Goal: Information Seeking & Learning: Compare options

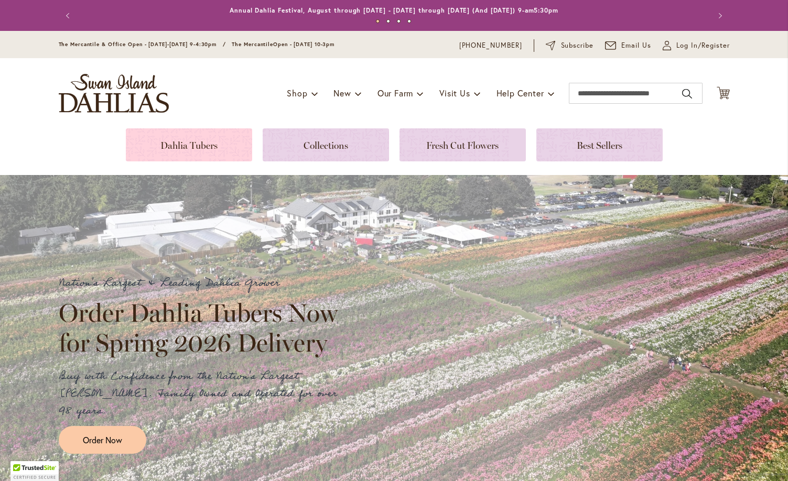
click at [221, 140] on link at bounding box center [189, 144] width 126 height 33
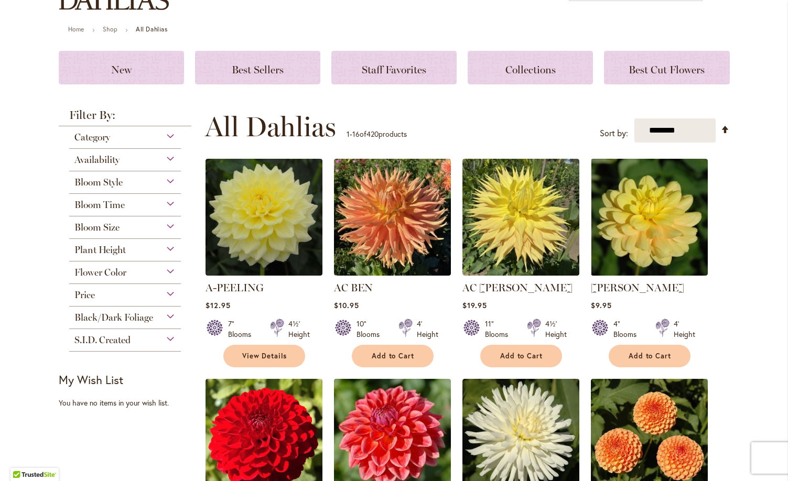
scroll to position [115, 0]
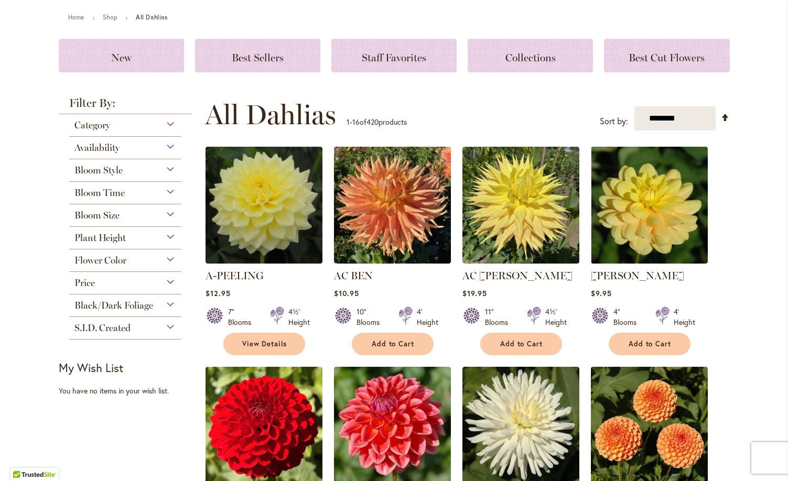
click at [173, 171] on div "Bloom Style" at bounding box center [125, 167] width 112 height 17
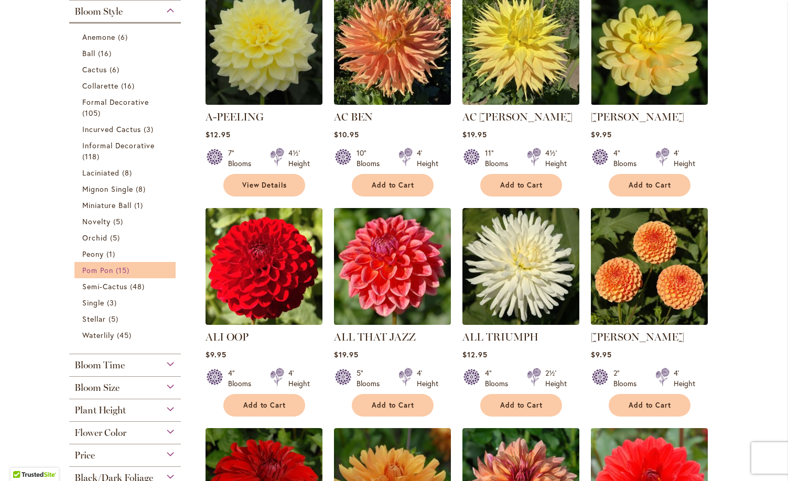
click at [135, 267] on link "Pom Pon 15 items" at bounding box center [126, 270] width 89 height 11
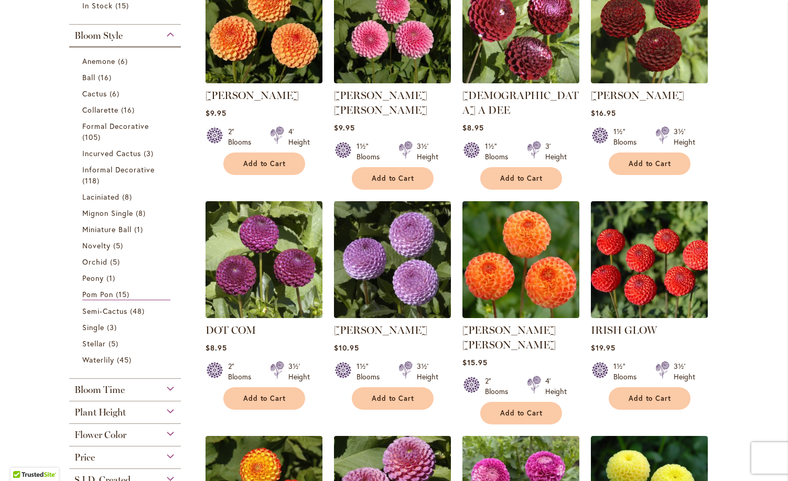
scroll to position [269, 0]
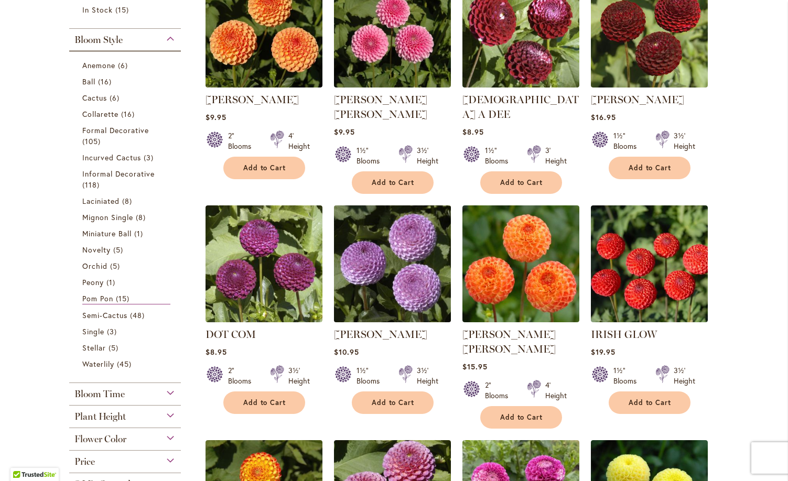
click at [382, 244] on img at bounding box center [392, 263] width 123 height 123
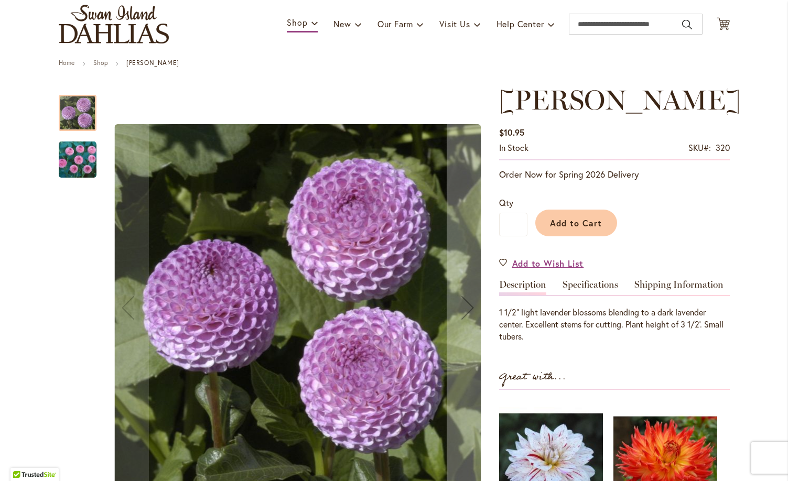
scroll to position [66, 0]
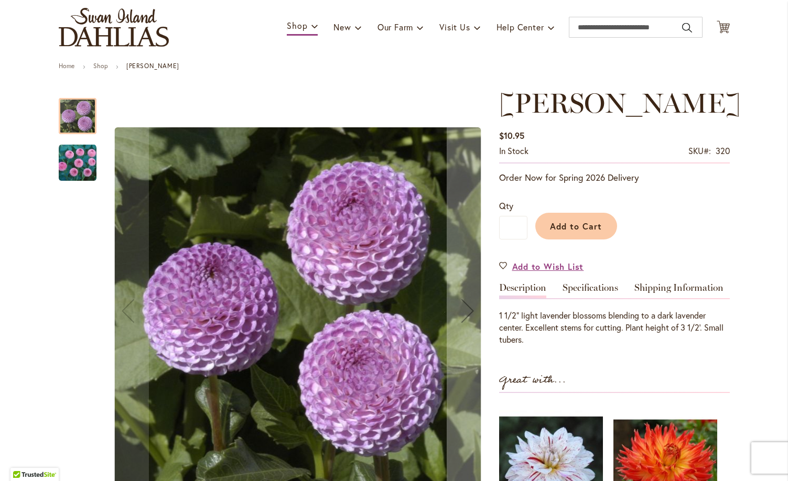
click at [92, 171] on img "FRANK HOLMES" at bounding box center [78, 163] width 38 height 38
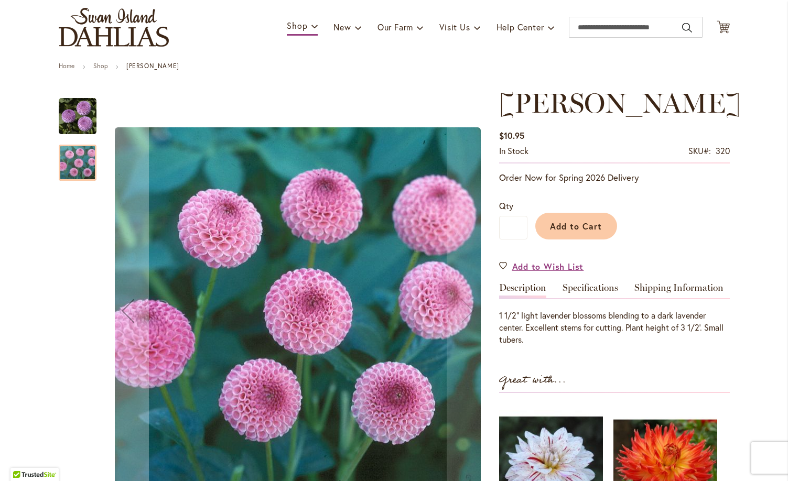
click at [83, 114] on img "FRANK HOLMES" at bounding box center [78, 117] width 38 height 38
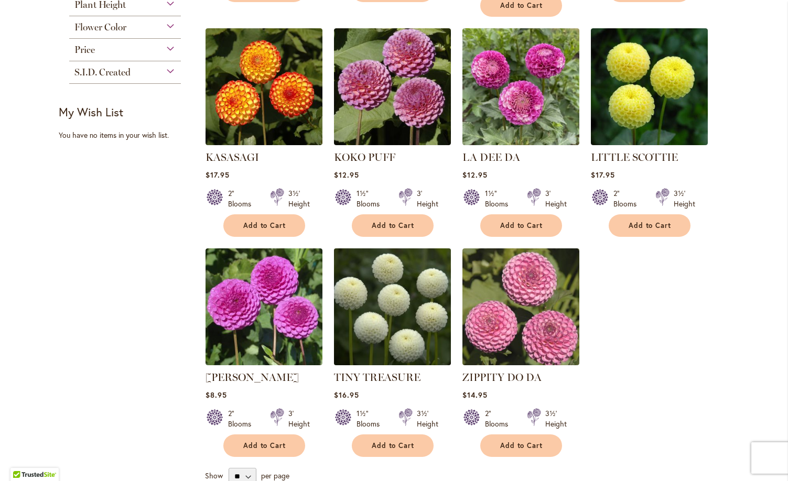
scroll to position [683, 0]
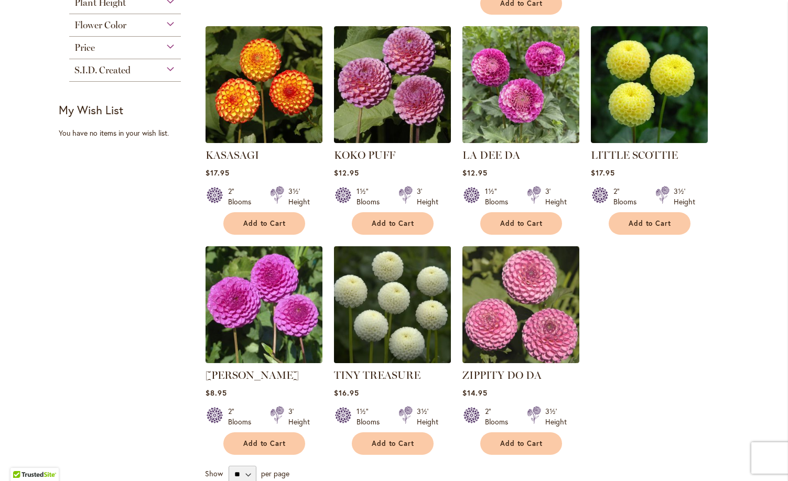
click at [384, 271] on img at bounding box center [392, 304] width 123 height 123
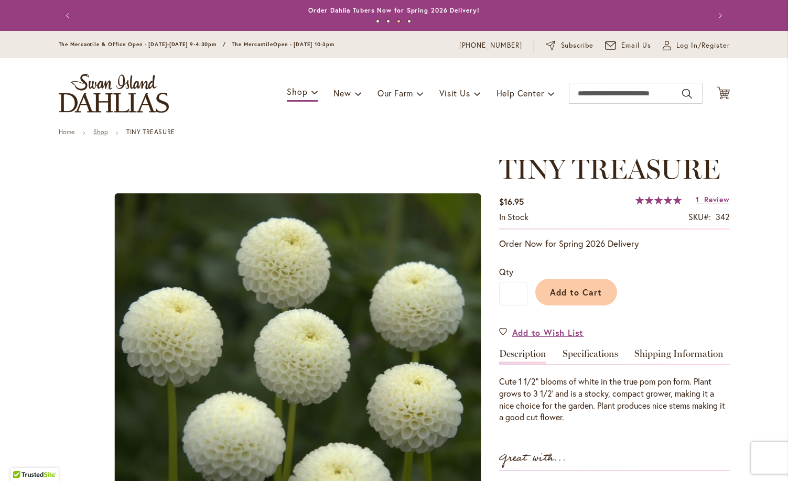
click at [105, 129] on link "Shop" at bounding box center [100, 132] width 15 height 8
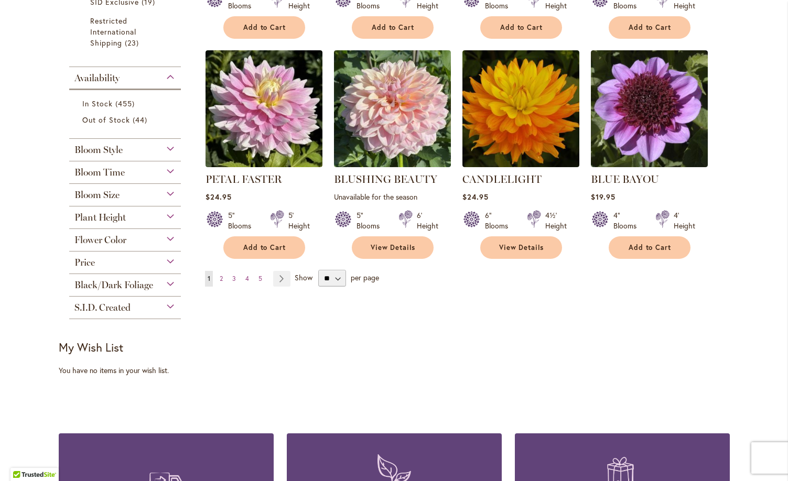
scroll to position [804, 0]
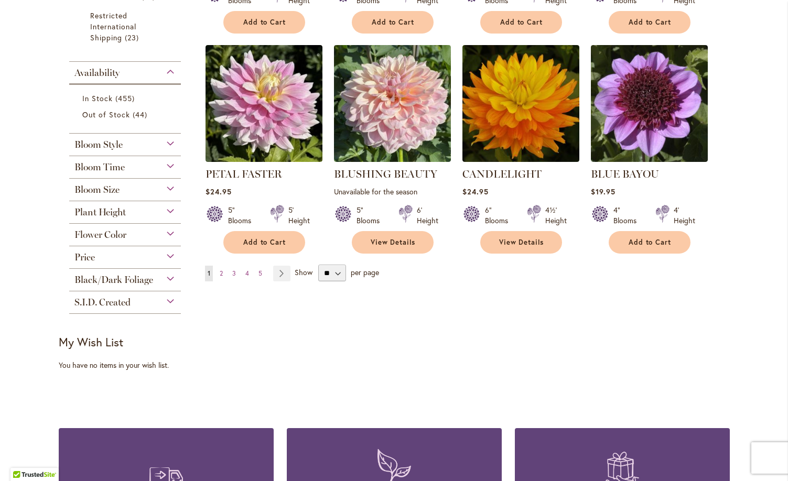
click at [175, 145] on div "Bloom Style" at bounding box center [125, 142] width 112 height 17
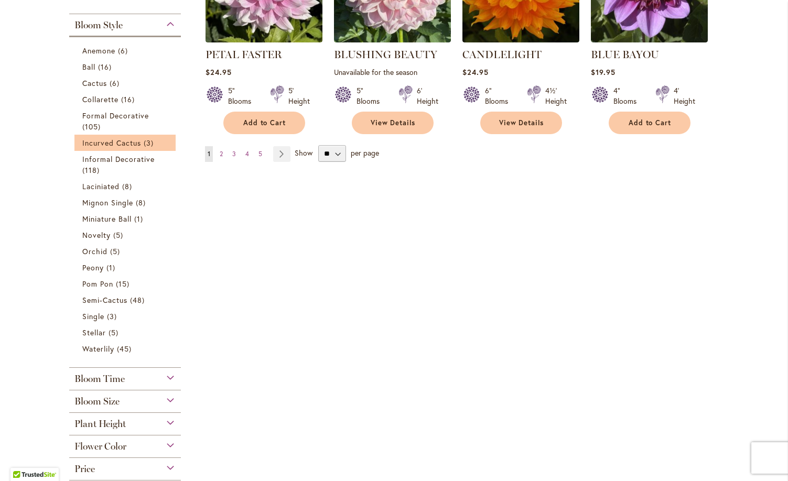
scroll to position [925, 0]
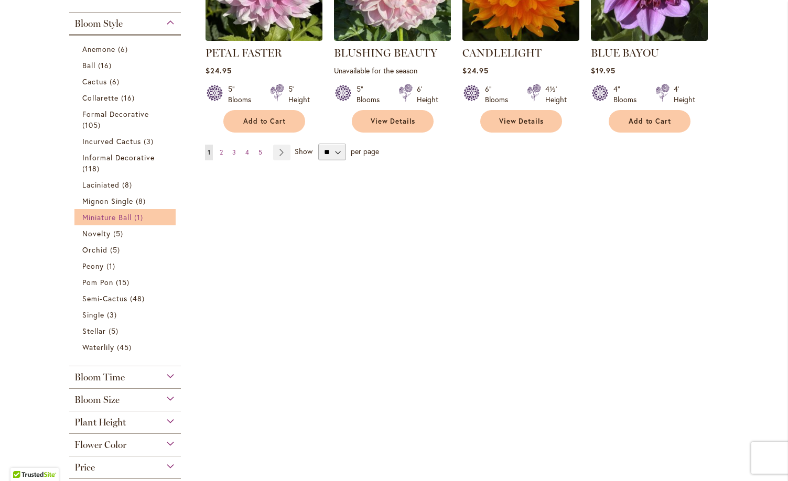
click at [110, 218] on span "Miniature Ball" at bounding box center [107, 217] width 50 height 10
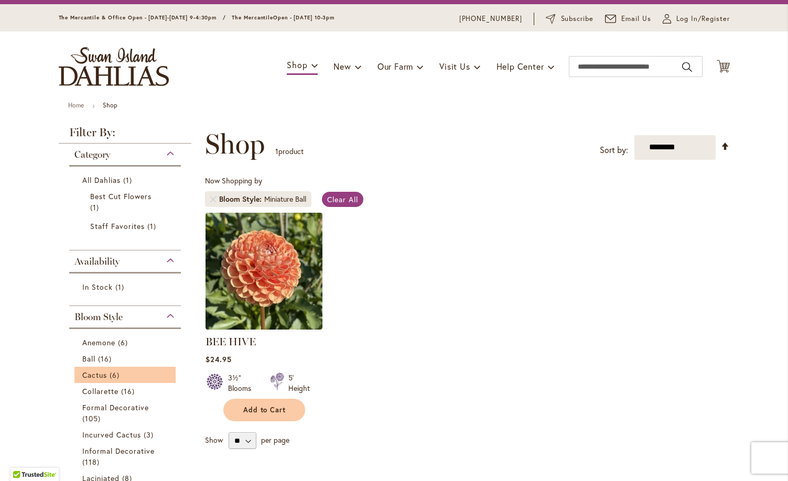
scroll to position [29, 0]
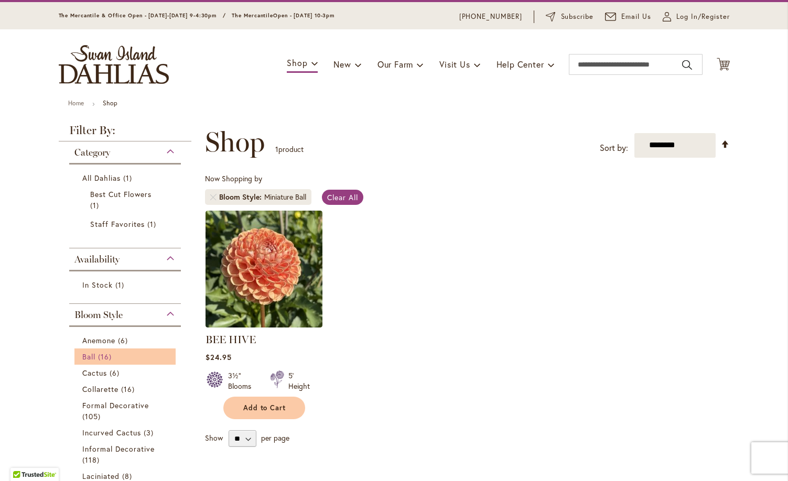
click at [98, 360] on span "16 items" at bounding box center [106, 356] width 16 height 11
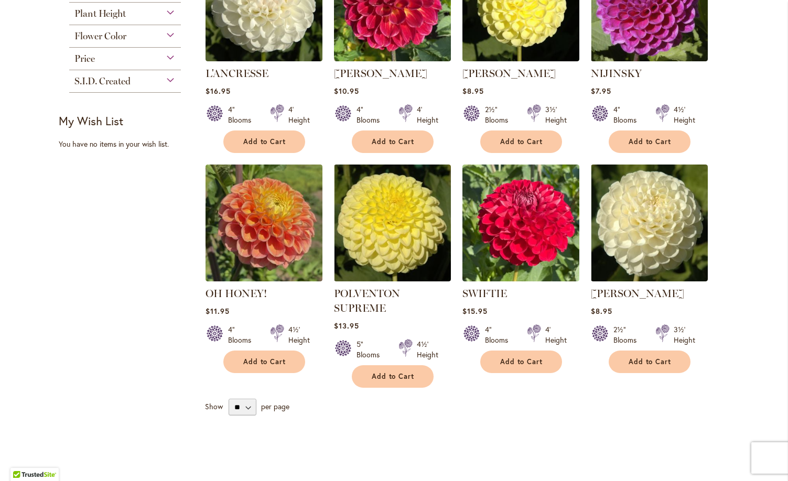
scroll to position [766, 0]
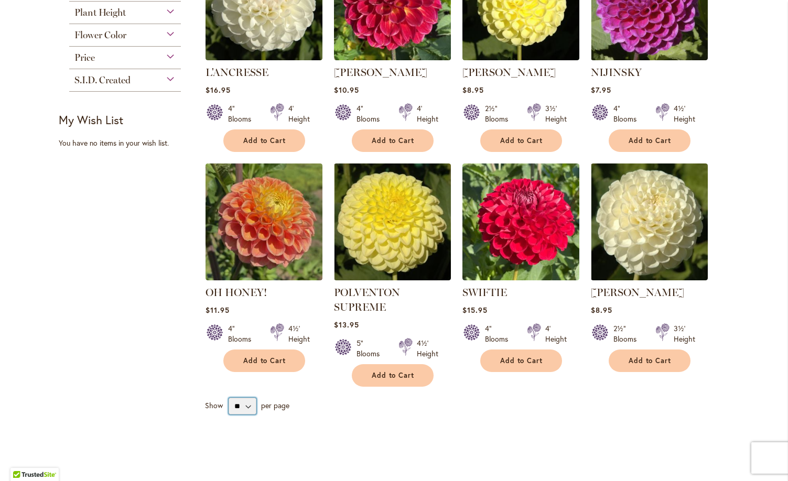
select select "**"
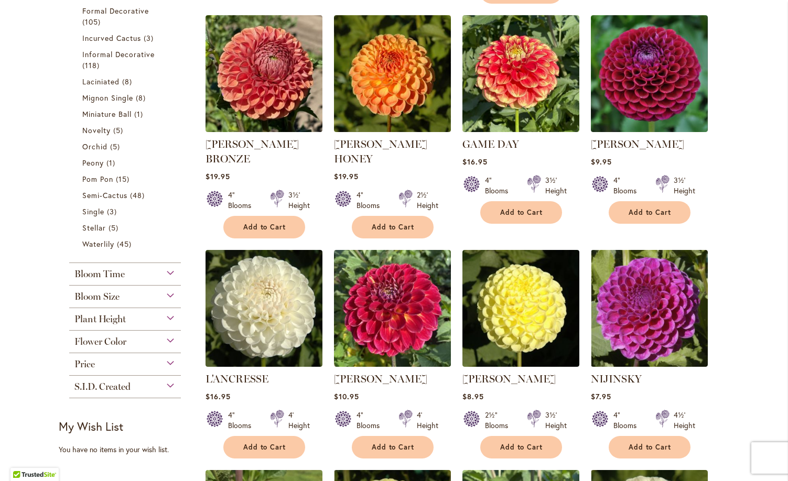
scroll to position [465, 0]
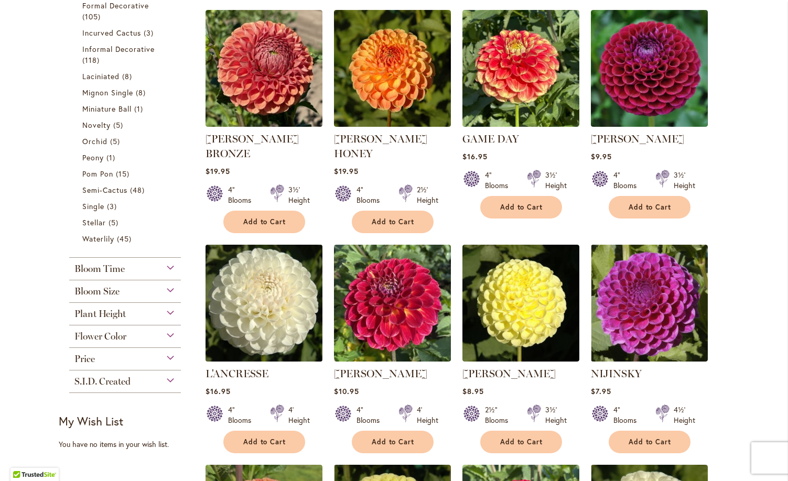
click at [282, 277] on img at bounding box center [263, 303] width 123 height 123
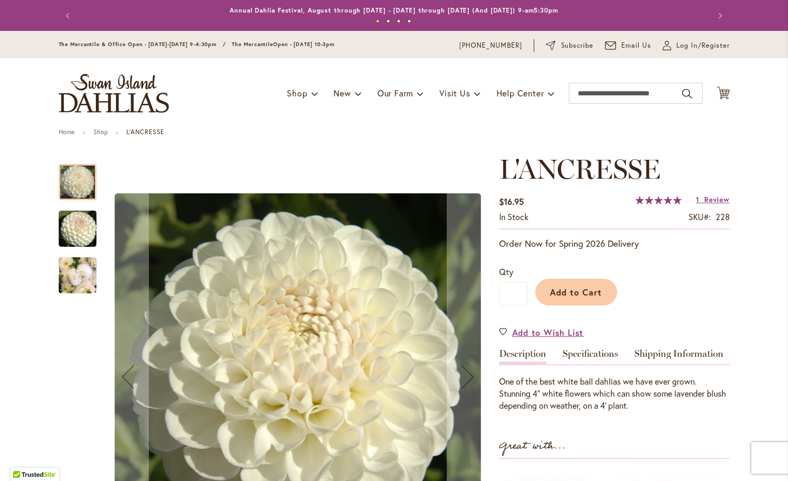
click at [82, 221] on img "L'ANCRESSE" at bounding box center [77, 229] width 75 height 50
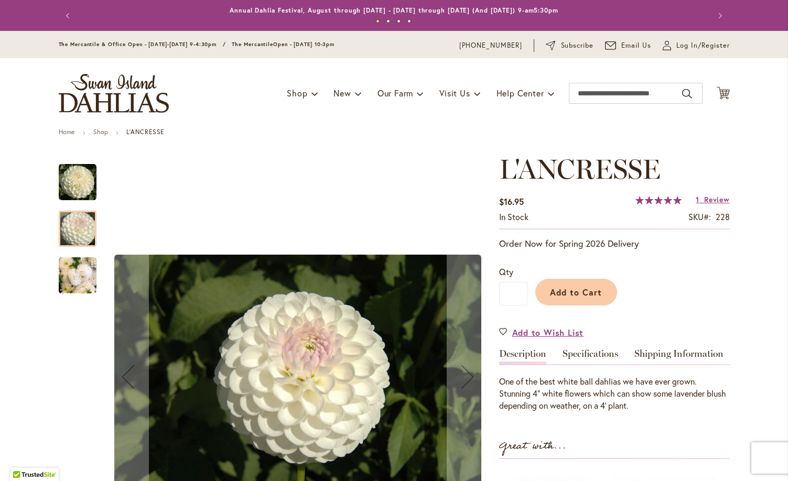
click at [81, 271] on img "L'ANCRESSE" at bounding box center [78, 276] width 38 height 50
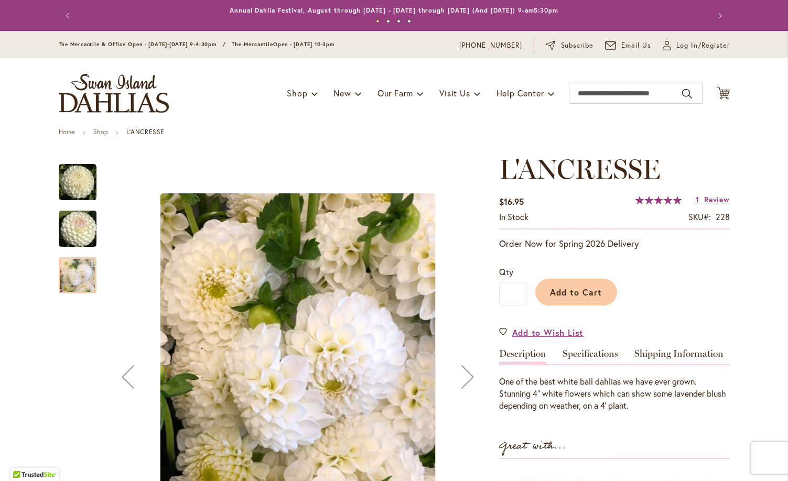
click at [83, 219] on img "L'ANCRESSE" at bounding box center [77, 229] width 75 height 50
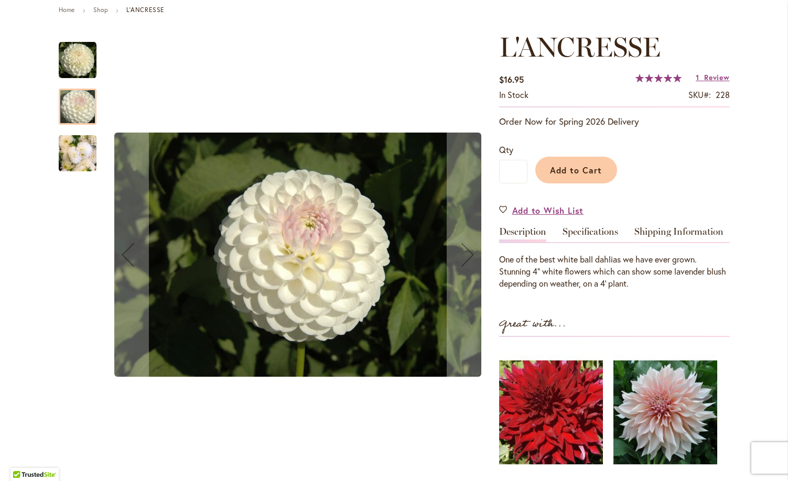
scroll to position [127, 0]
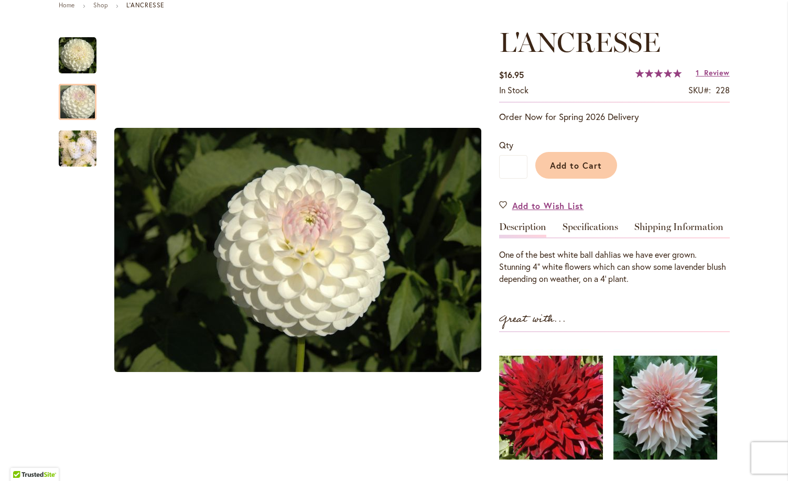
click at [601, 217] on div "L'ANCRESSE $16.95 In stock SKU 228 Rating: 100 % of 100 1 Review Add Your Revie…" at bounding box center [614, 310] width 231 height 566
click at [601, 225] on link "Specifications" at bounding box center [591, 229] width 56 height 15
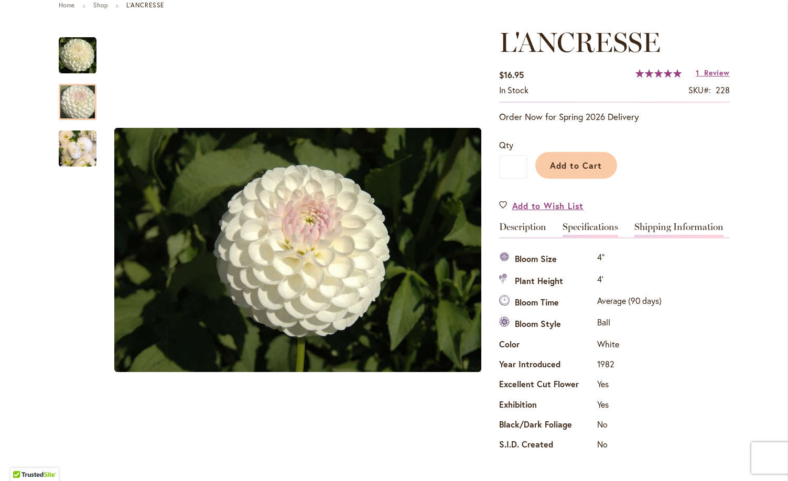
click at [651, 230] on link "Shipping Information" at bounding box center [678, 229] width 89 height 15
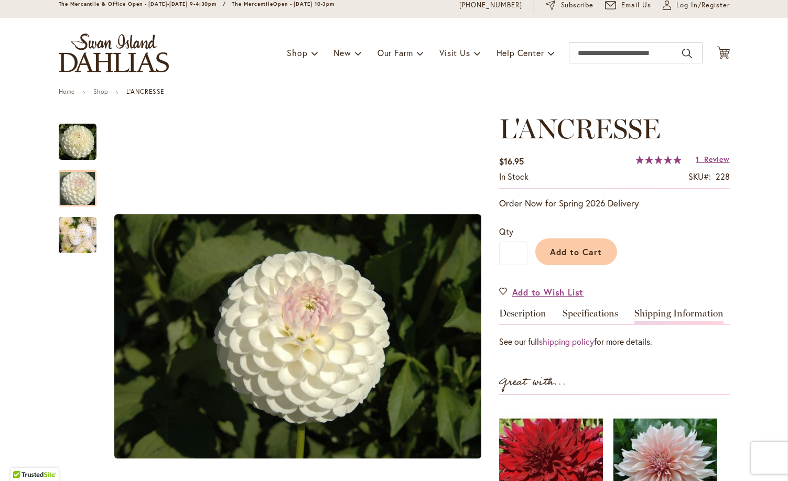
scroll to position [38, 0]
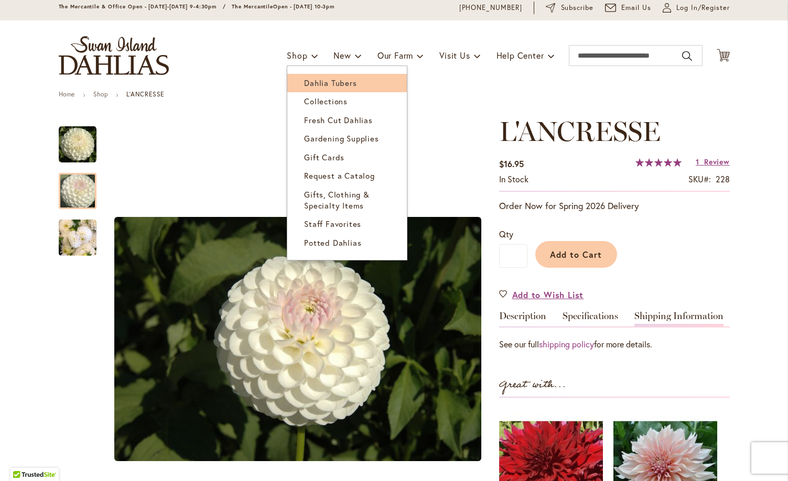
click at [316, 84] on span "Dahlia Tubers" at bounding box center [330, 83] width 52 height 10
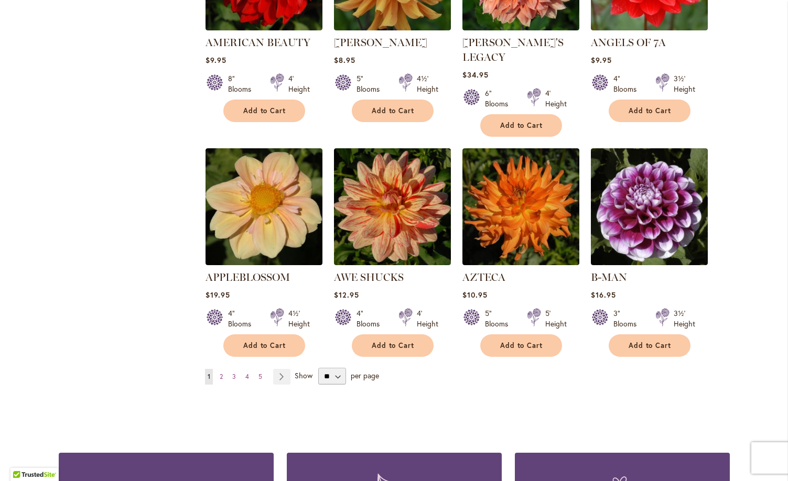
scroll to position [811, 0]
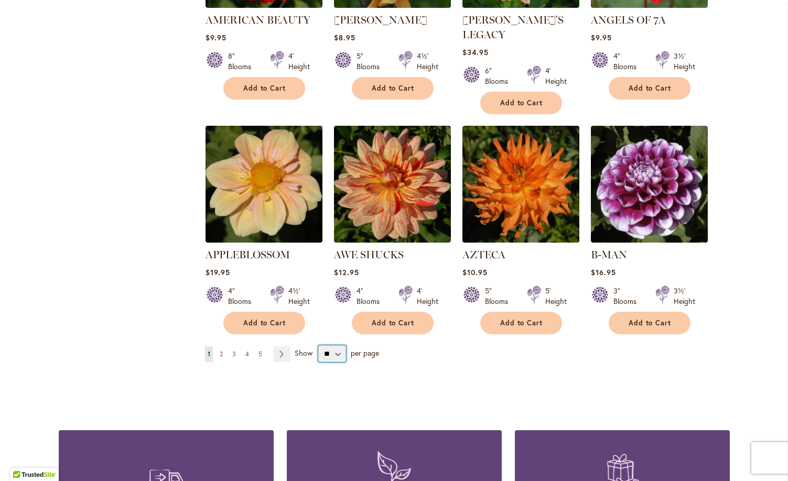
select select "**"
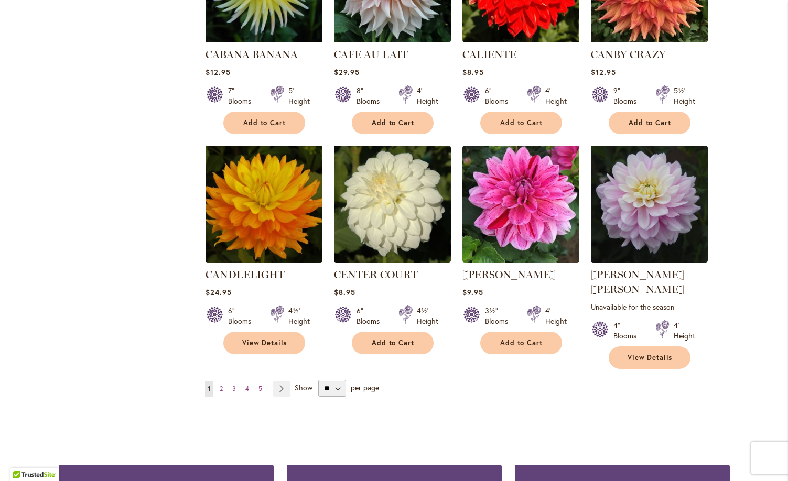
scroll to position [3467, 0]
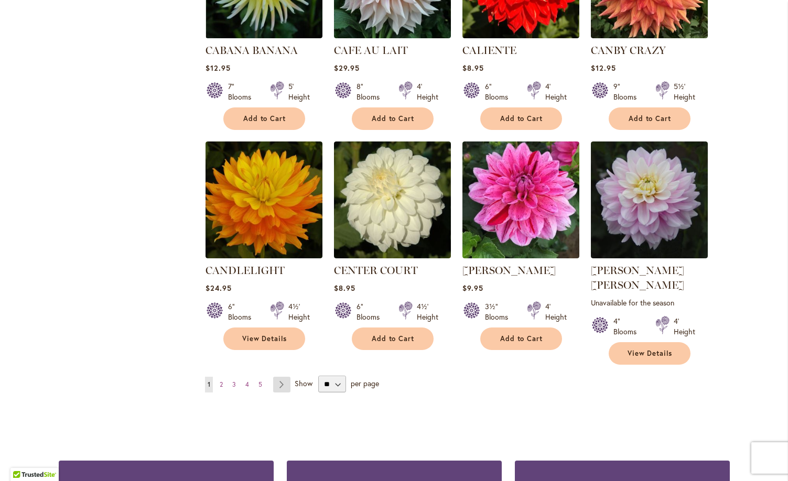
click at [279, 377] on link "Page Next" at bounding box center [281, 385] width 17 height 16
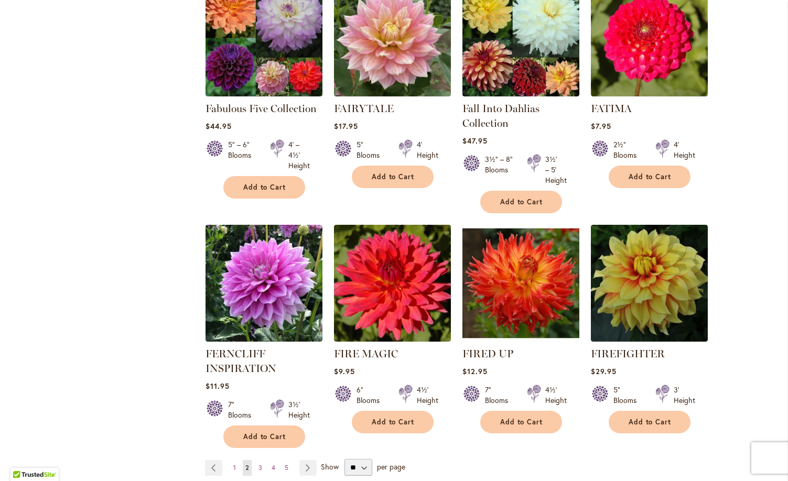
scroll to position [3479, 0]
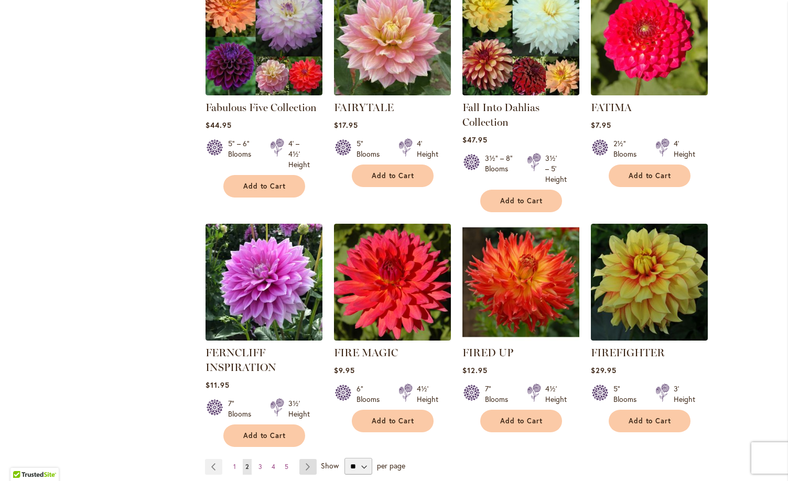
click at [307, 459] on link "Page Next" at bounding box center [307, 467] width 17 height 16
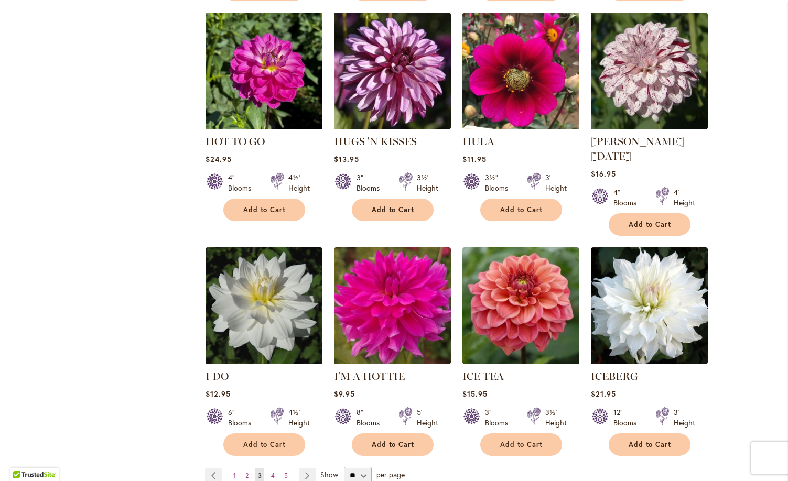
scroll to position [3460, 0]
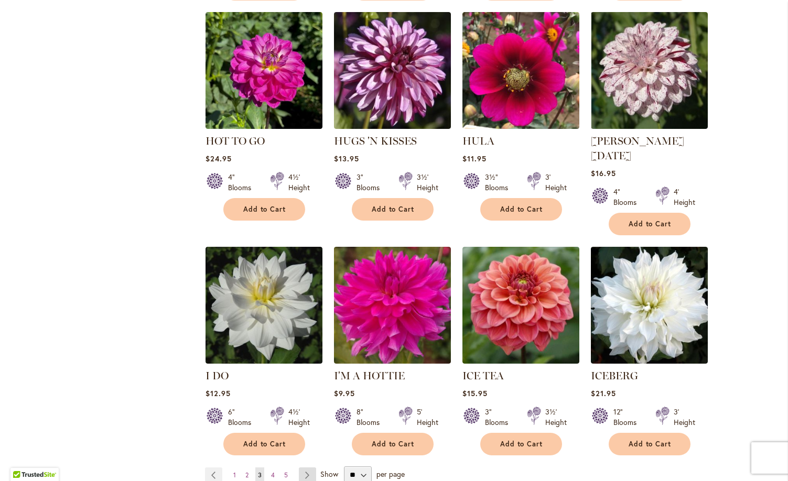
click at [307, 468] on link "Page Next" at bounding box center [307, 476] width 17 height 16
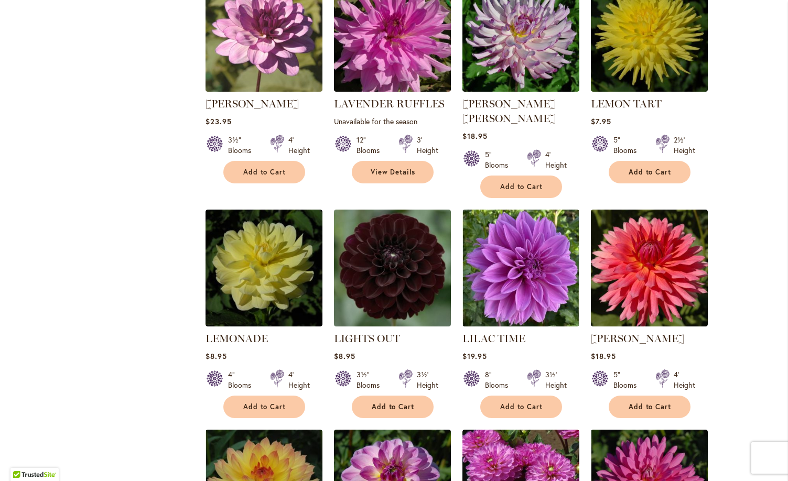
scroll to position [2106, 0]
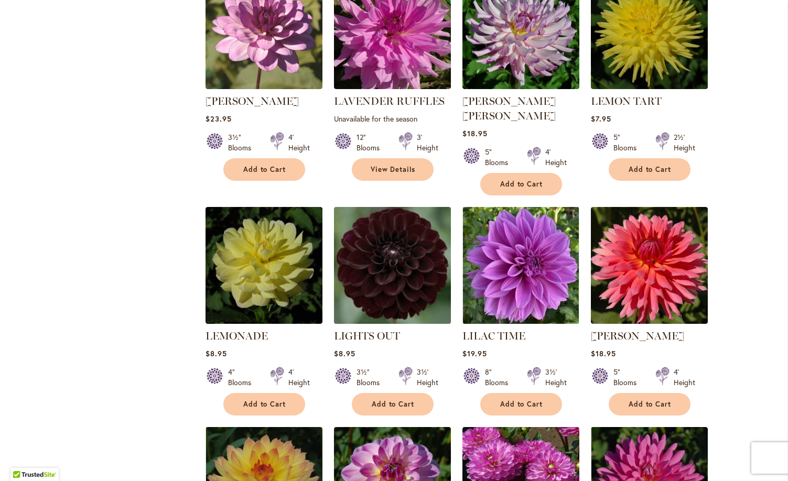
click at [401, 217] on img at bounding box center [392, 265] width 123 height 123
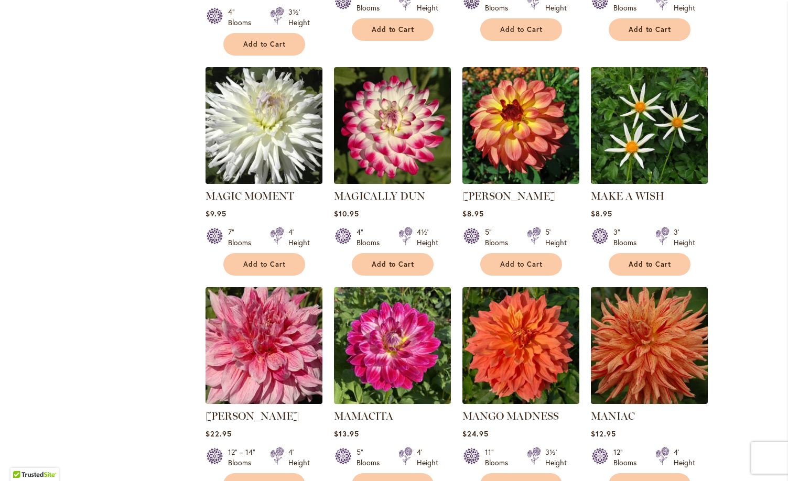
scroll to position [3171, 0]
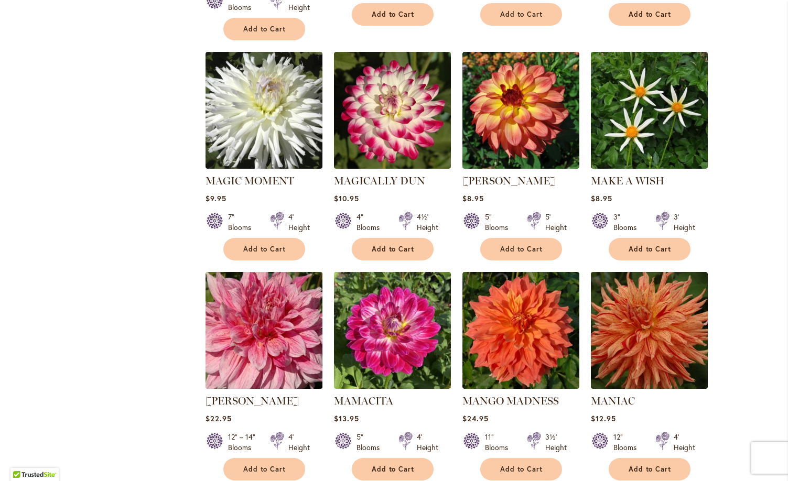
click at [262, 269] on img at bounding box center [263, 330] width 123 height 123
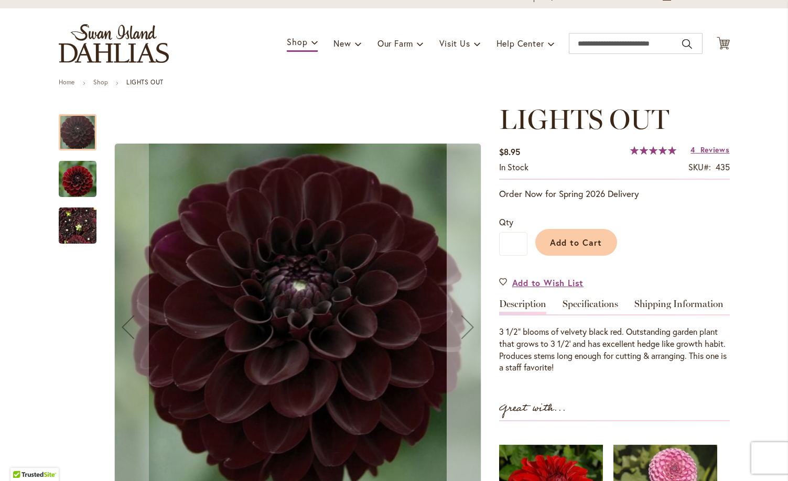
scroll to position [51, 0]
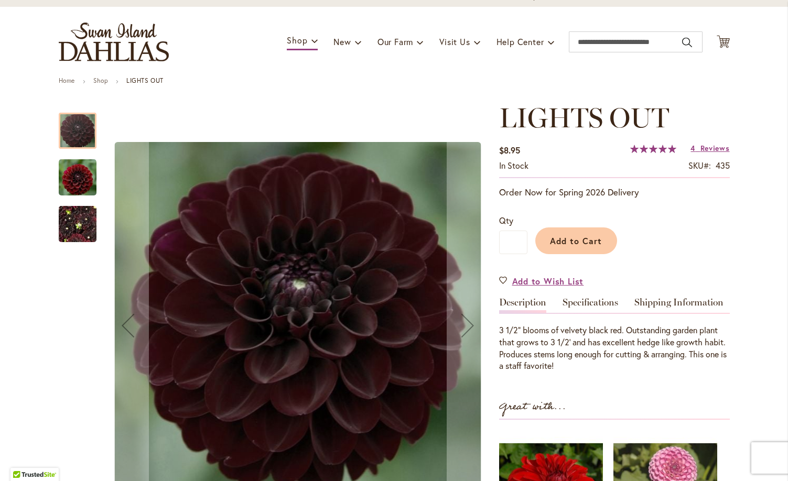
click at [67, 185] on img "LIGHTS OUT" at bounding box center [78, 177] width 38 height 39
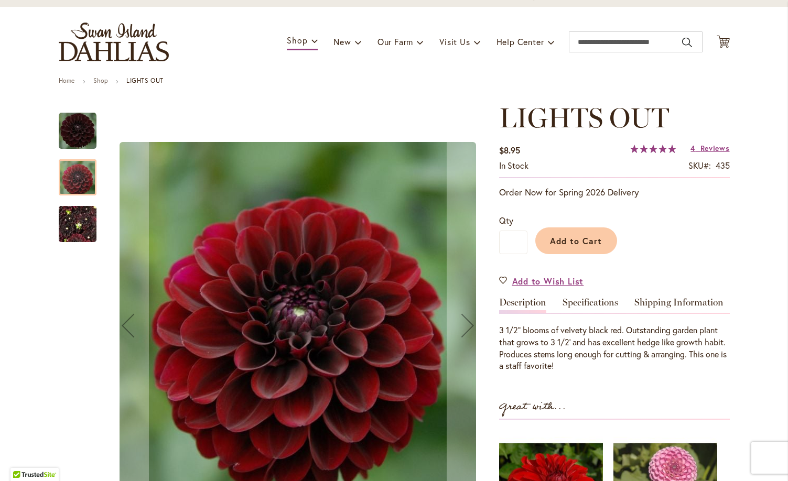
click at [72, 230] on img "LIGHTS OUT" at bounding box center [78, 224] width 38 height 50
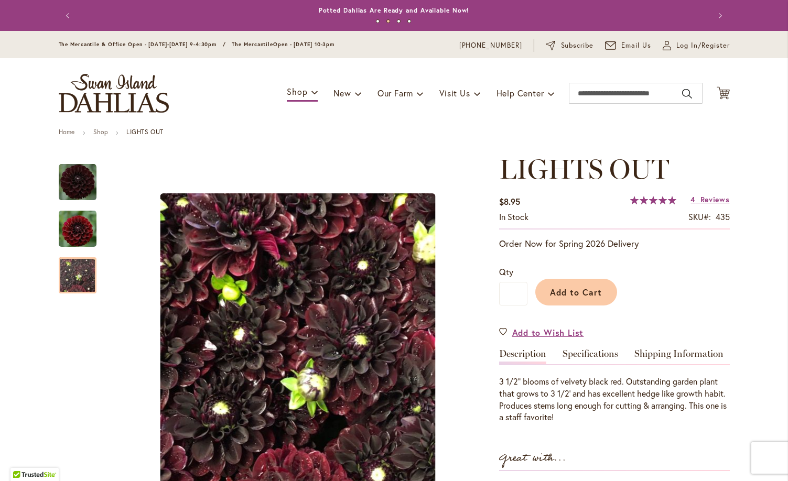
scroll to position [0, 0]
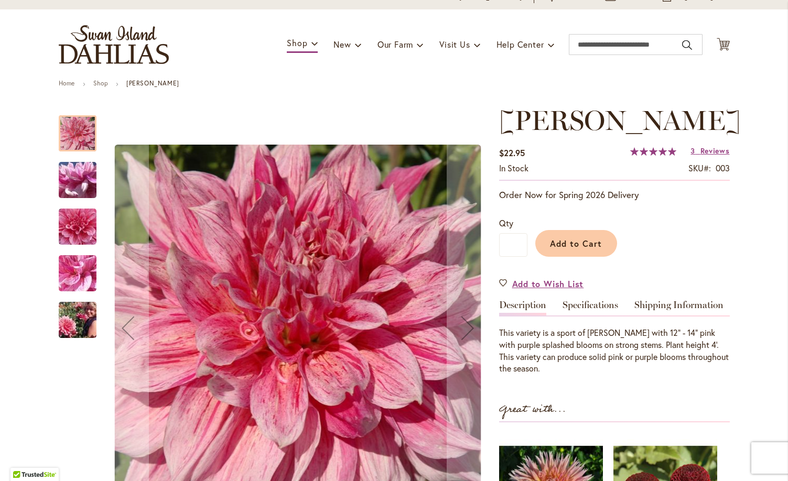
scroll to position [72, 0]
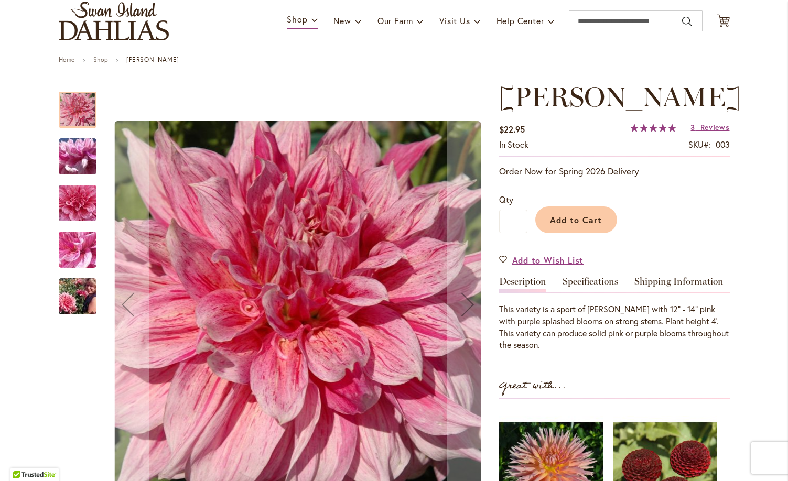
click at [79, 164] on img "MAKI" at bounding box center [77, 156] width 75 height 57
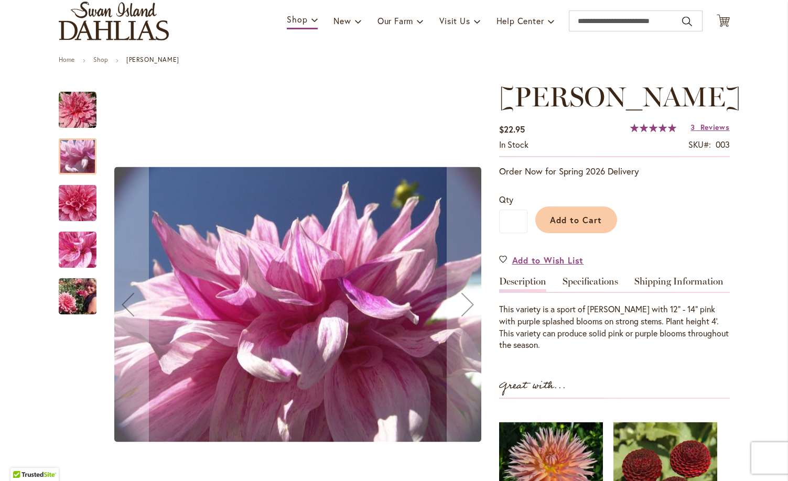
click at [84, 199] on img "MAKI" at bounding box center [77, 203] width 75 height 71
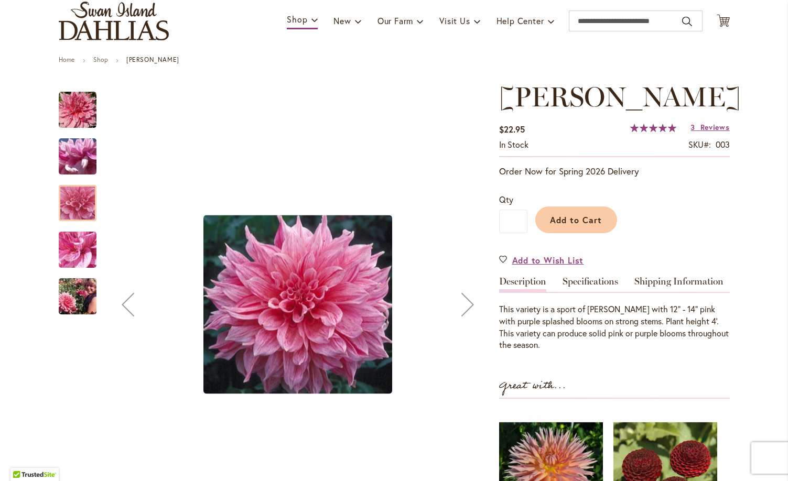
click at [90, 241] on img "MAKI" at bounding box center [77, 250] width 75 height 57
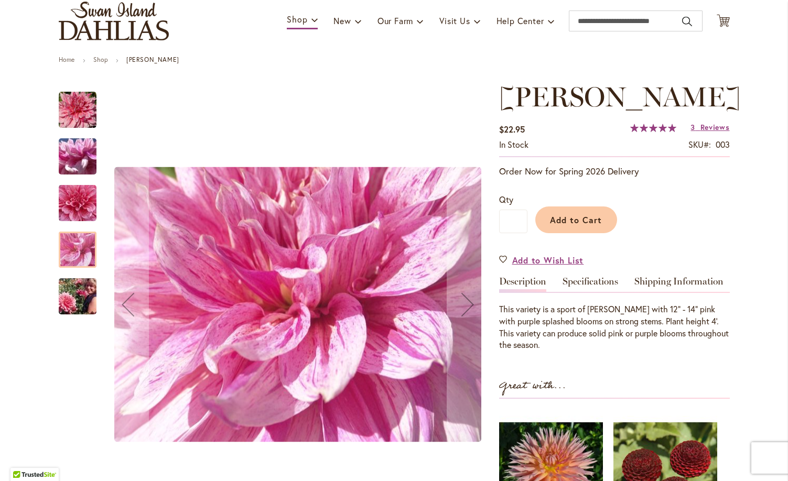
click at [89, 297] on img "MAKI" at bounding box center [77, 297] width 75 height 50
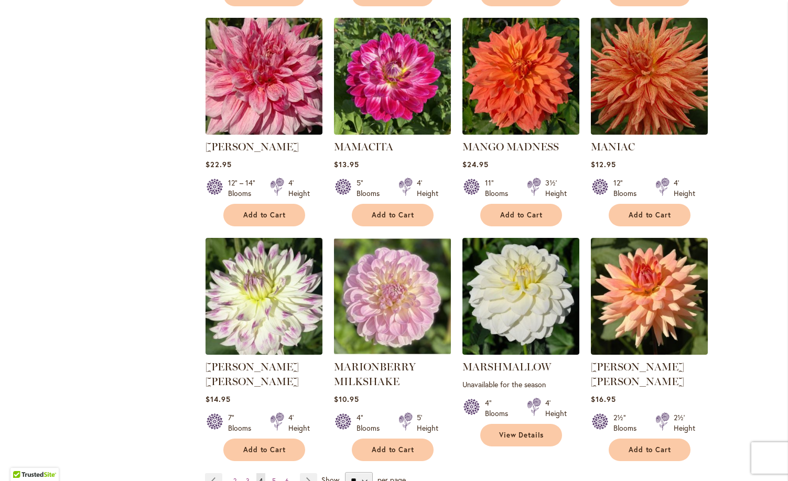
scroll to position [3458, 0]
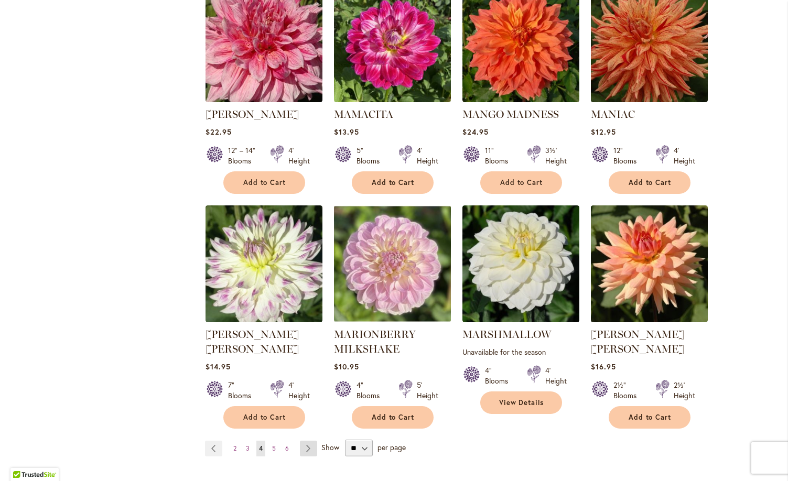
click at [312, 441] on link "Page Next" at bounding box center [308, 449] width 17 height 16
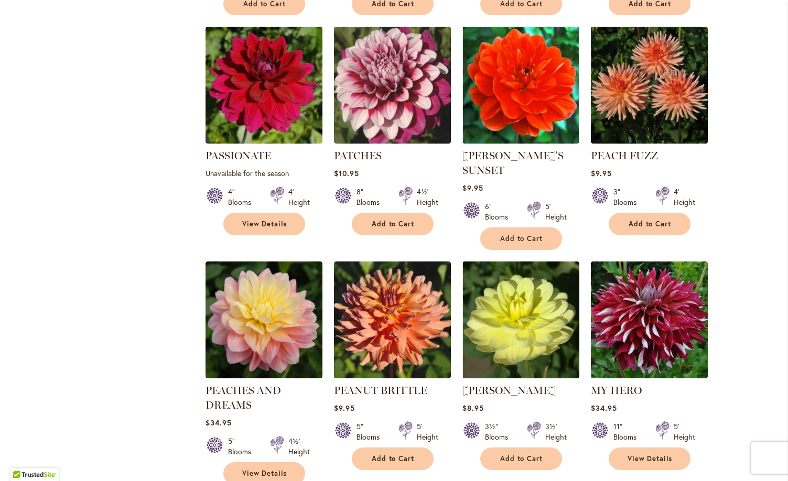
scroll to position [2707, 0]
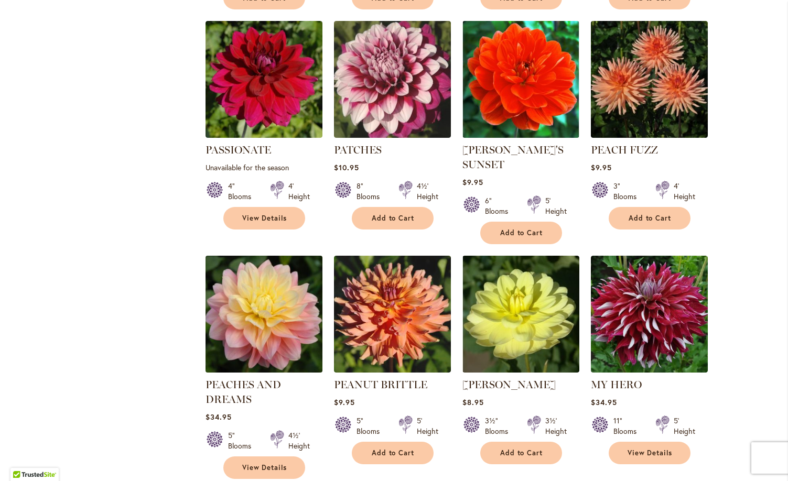
click at [252, 256] on img at bounding box center [263, 314] width 123 height 123
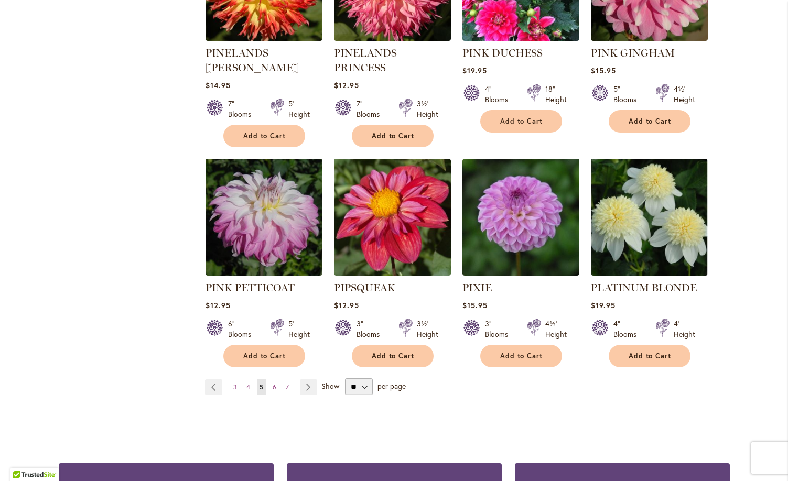
scroll to position [3508, 0]
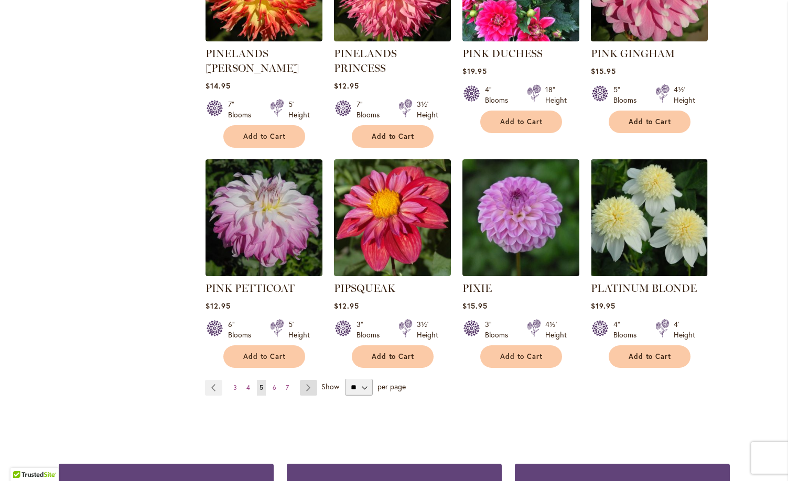
click at [309, 380] on link "Page Next" at bounding box center [308, 388] width 17 height 16
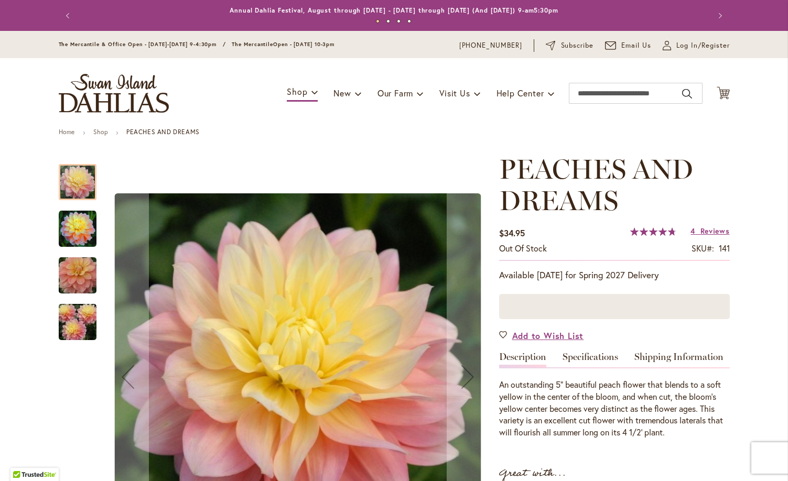
click at [78, 326] on img "PEACHES AND DREAMS" at bounding box center [77, 322] width 75 height 50
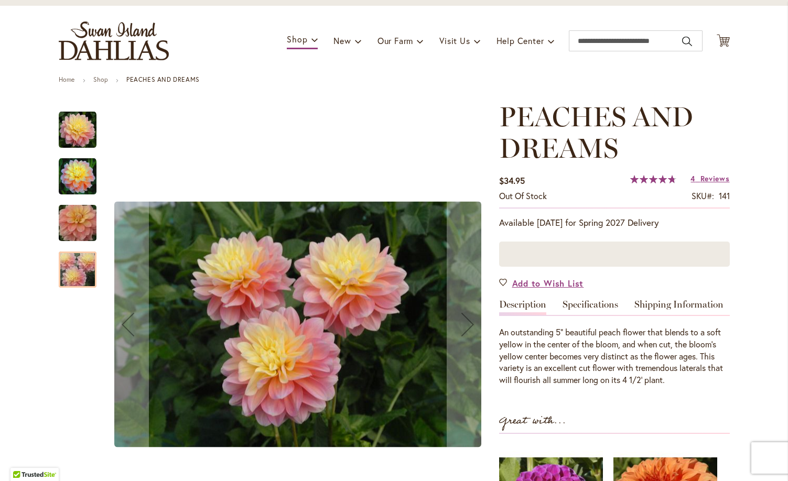
scroll to position [56, 0]
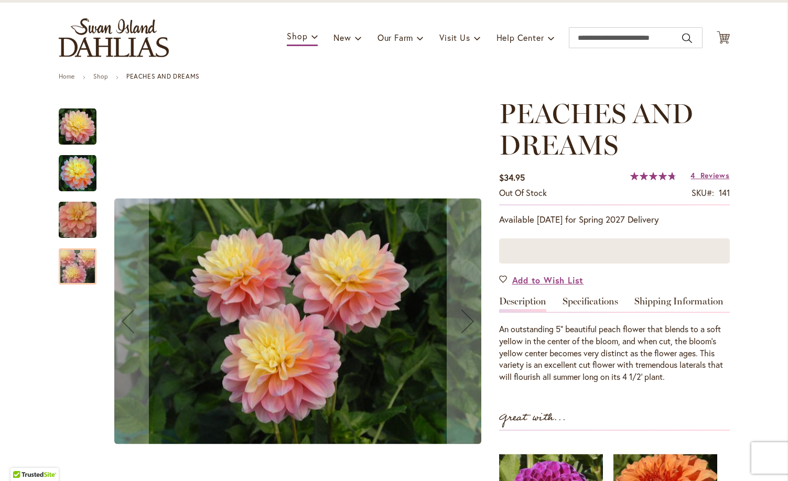
click at [70, 219] on img "PEACHES AND DREAMS" at bounding box center [77, 220] width 75 height 50
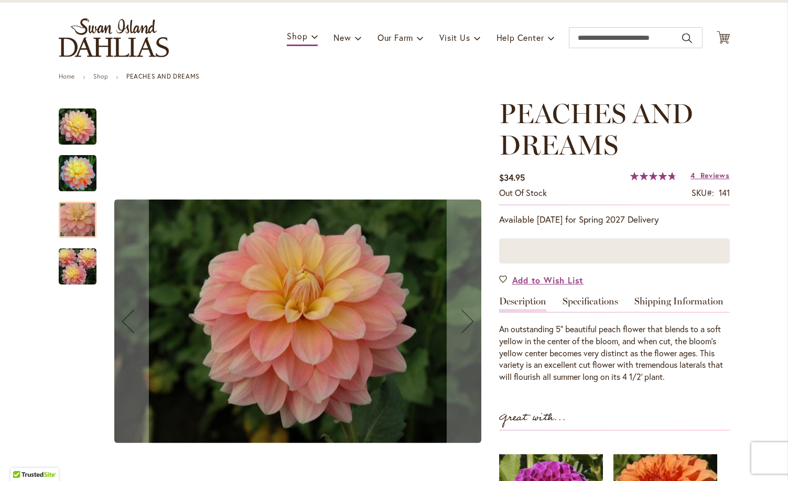
click at [73, 177] on img "PEACHES AND DREAMS" at bounding box center [78, 174] width 38 height 38
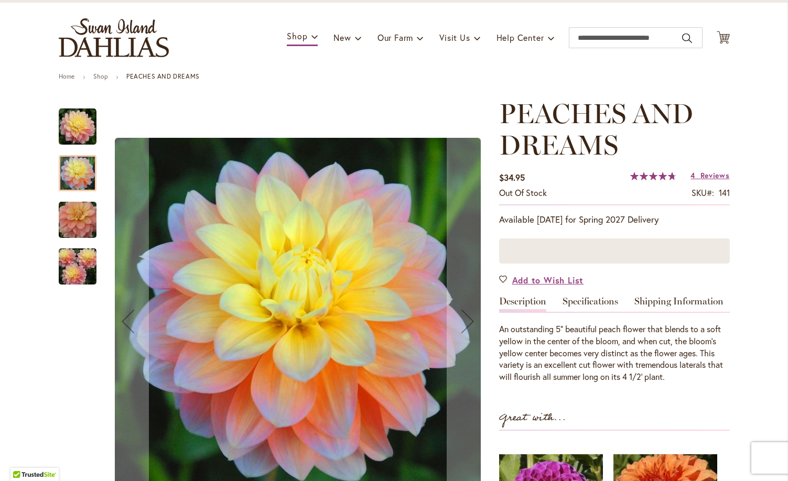
click at [79, 134] on img "PEACHES AND DREAMS" at bounding box center [78, 127] width 38 height 38
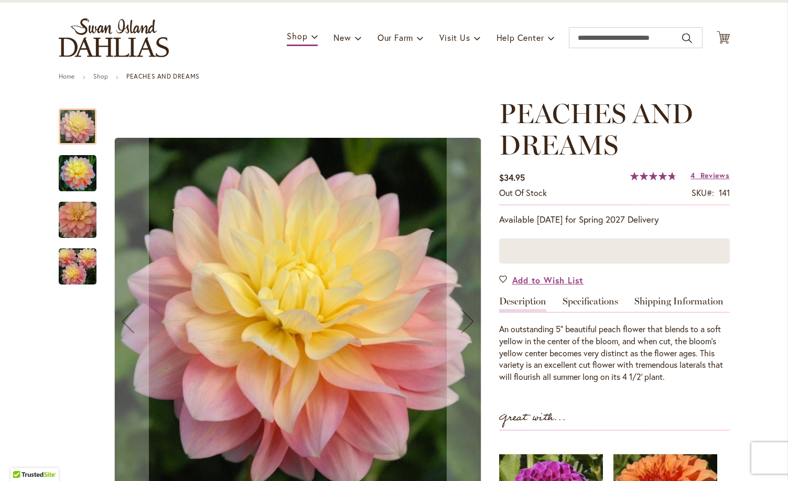
click at [77, 262] on img "PEACHES AND DREAMS" at bounding box center [77, 267] width 75 height 50
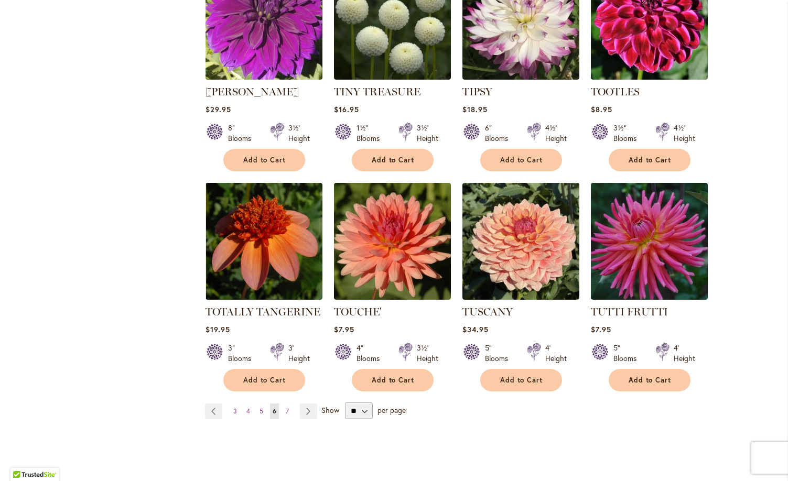
scroll to position [3452, 0]
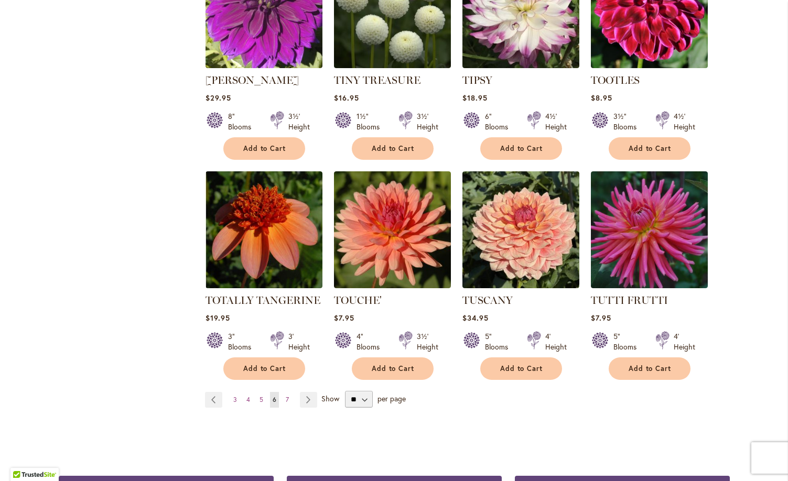
click at [308, 391] on div "Page Page Previous Page 3 Page 4 Page 5 6" at bounding box center [467, 399] width 525 height 17
click at [309, 392] on link "Page Next" at bounding box center [308, 400] width 17 height 16
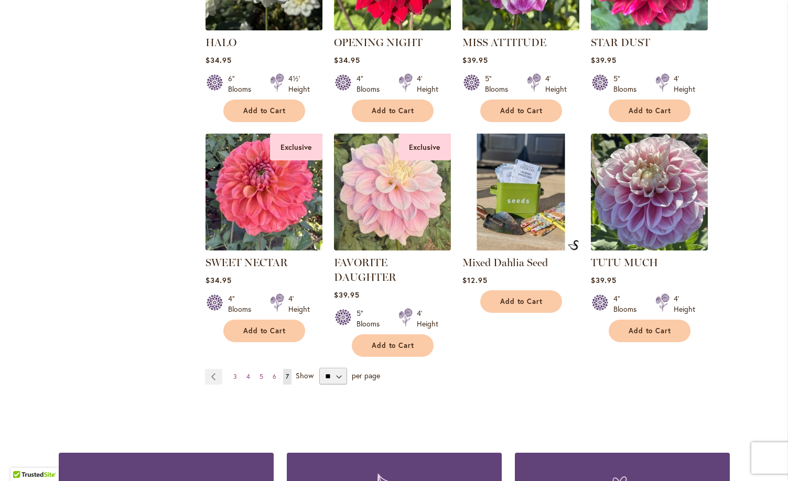
scroll to position [1897, 0]
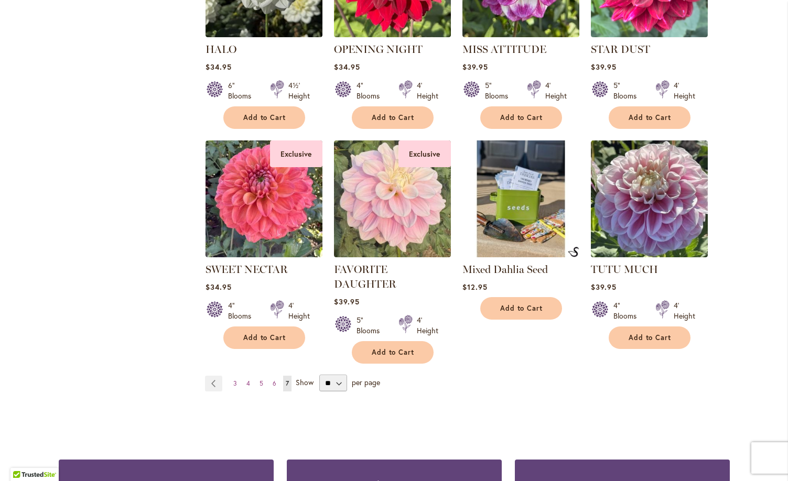
click at [305, 377] on span "Show" at bounding box center [305, 382] width 18 height 10
click at [319, 375] on select "** ** ** **" at bounding box center [333, 383] width 28 height 17
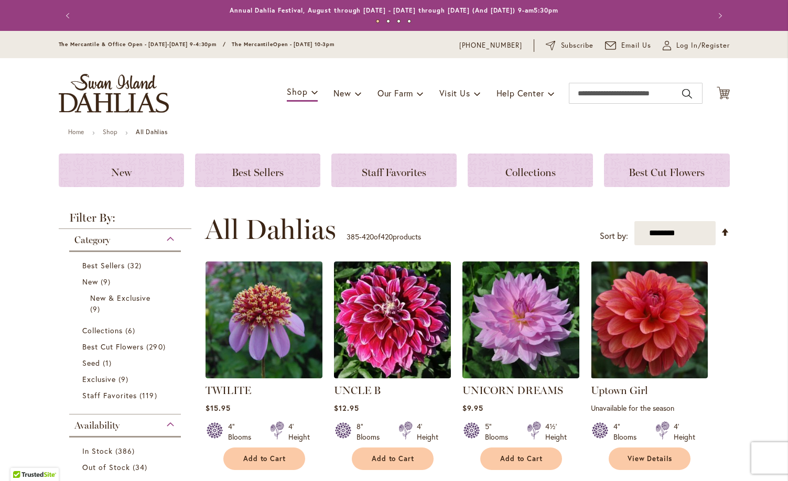
scroll to position [0, 0]
